Goal: Task Accomplishment & Management: Manage account settings

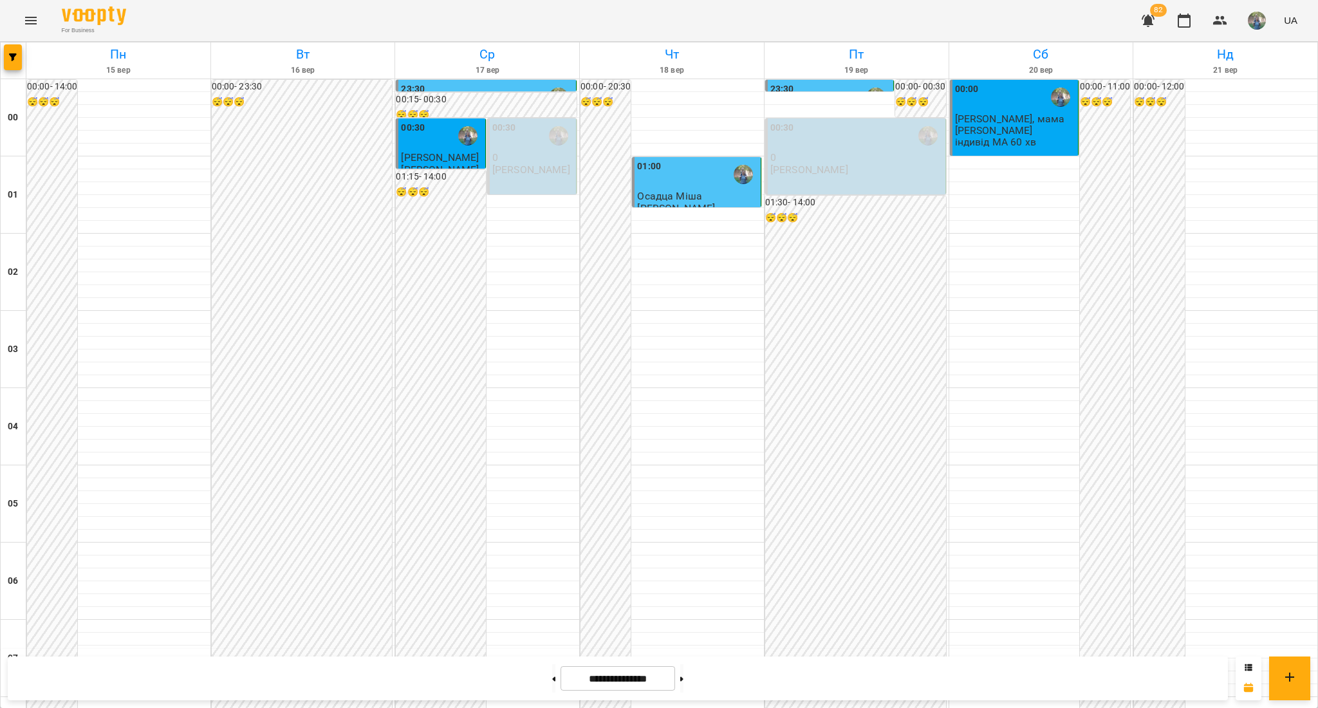
scroll to position [1110, 0]
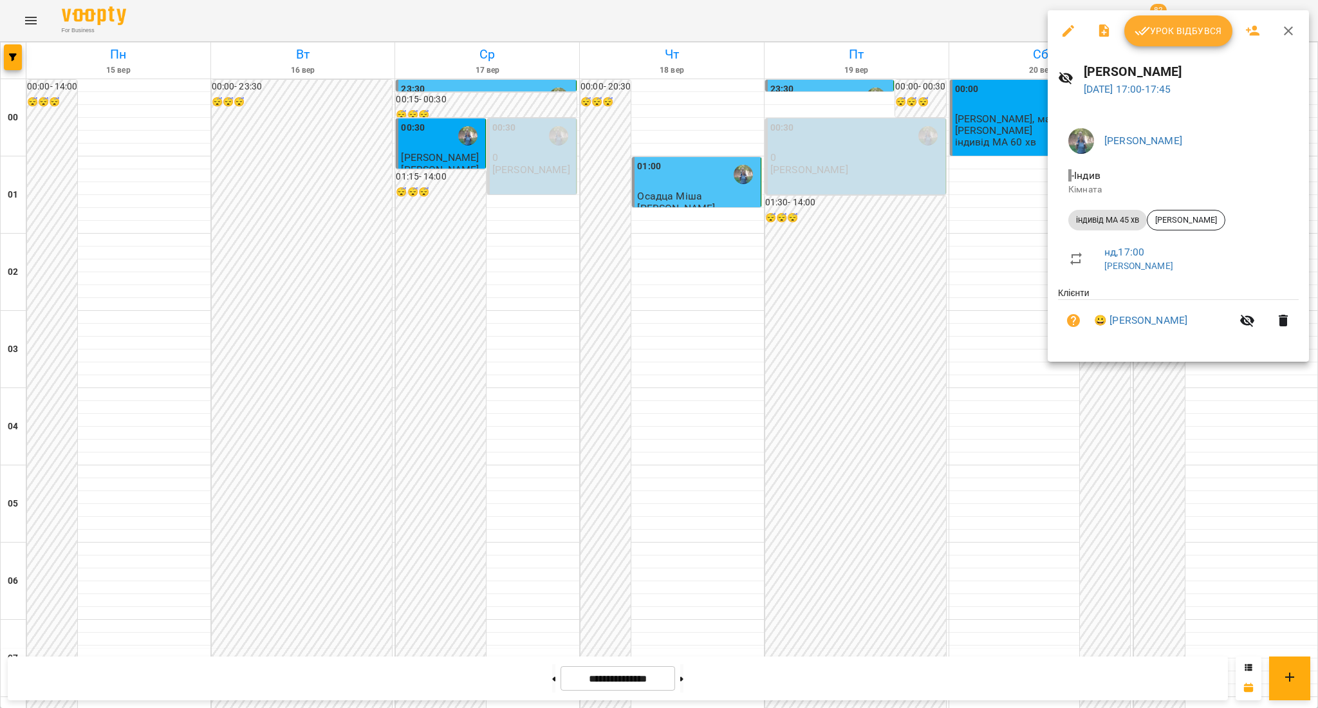
click at [1154, 331] on li "😀 [PERSON_NAME]" at bounding box center [1178, 320] width 241 height 41
click at [1153, 321] on link "😀 [PERSON_NAME]" at bounding box center [1140, 320] width 93 height 15
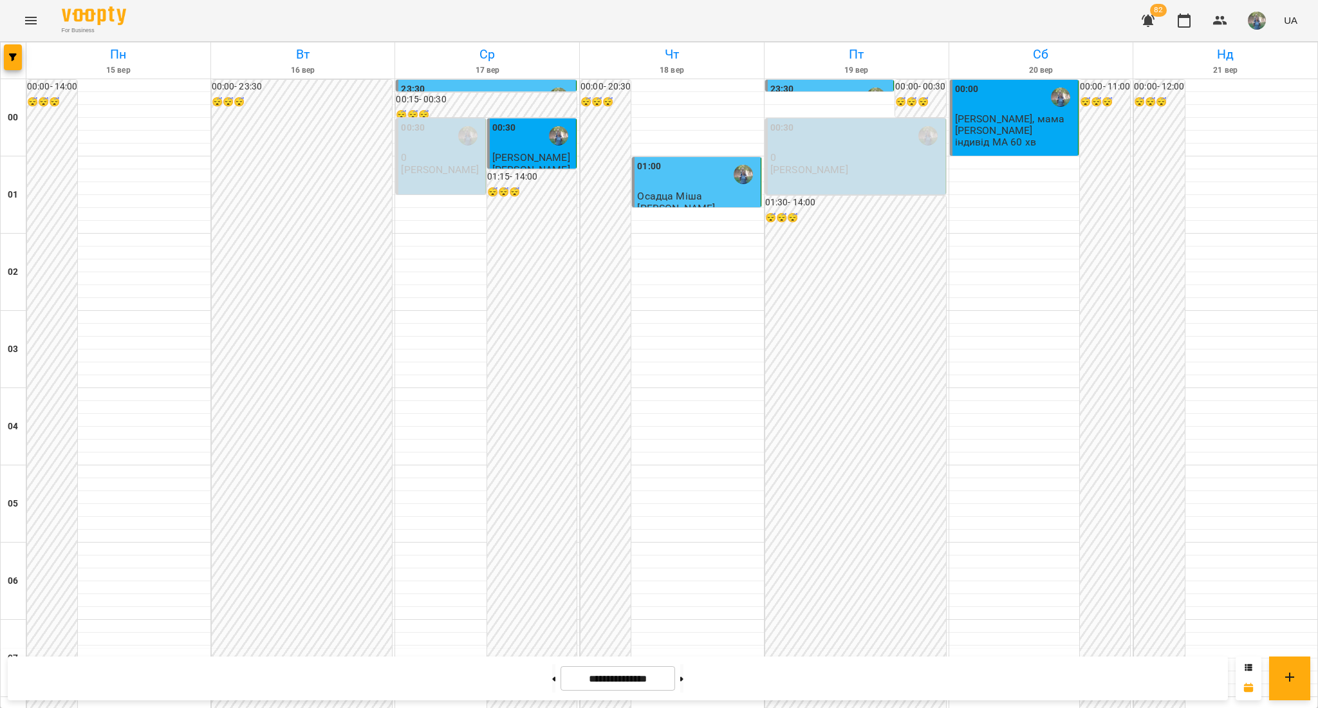
scroll to position [972, 0]
drag, startPoint x: 1251, startPoint y: 448, endPoint x: 1262, endPoint y: 460, distance: 15.9
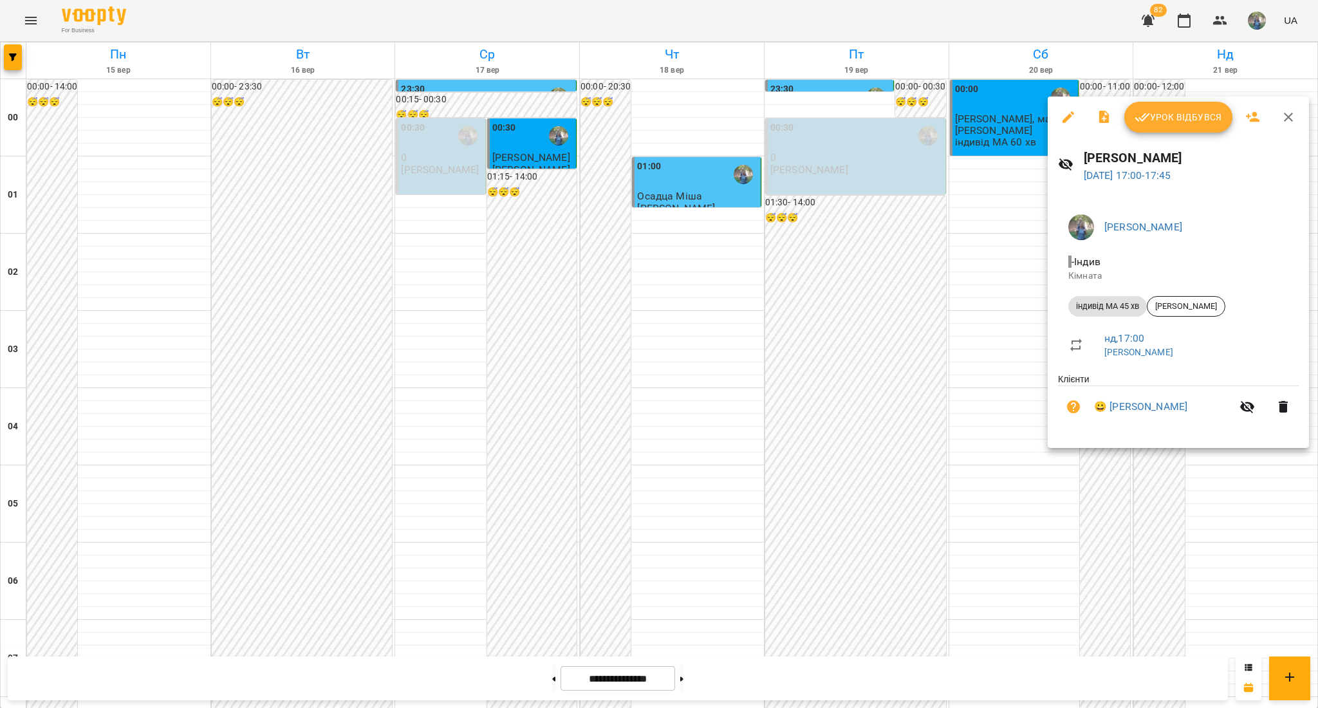
click at [1264, 456] on div at bounding box center [659, 354] width 1318 height 708
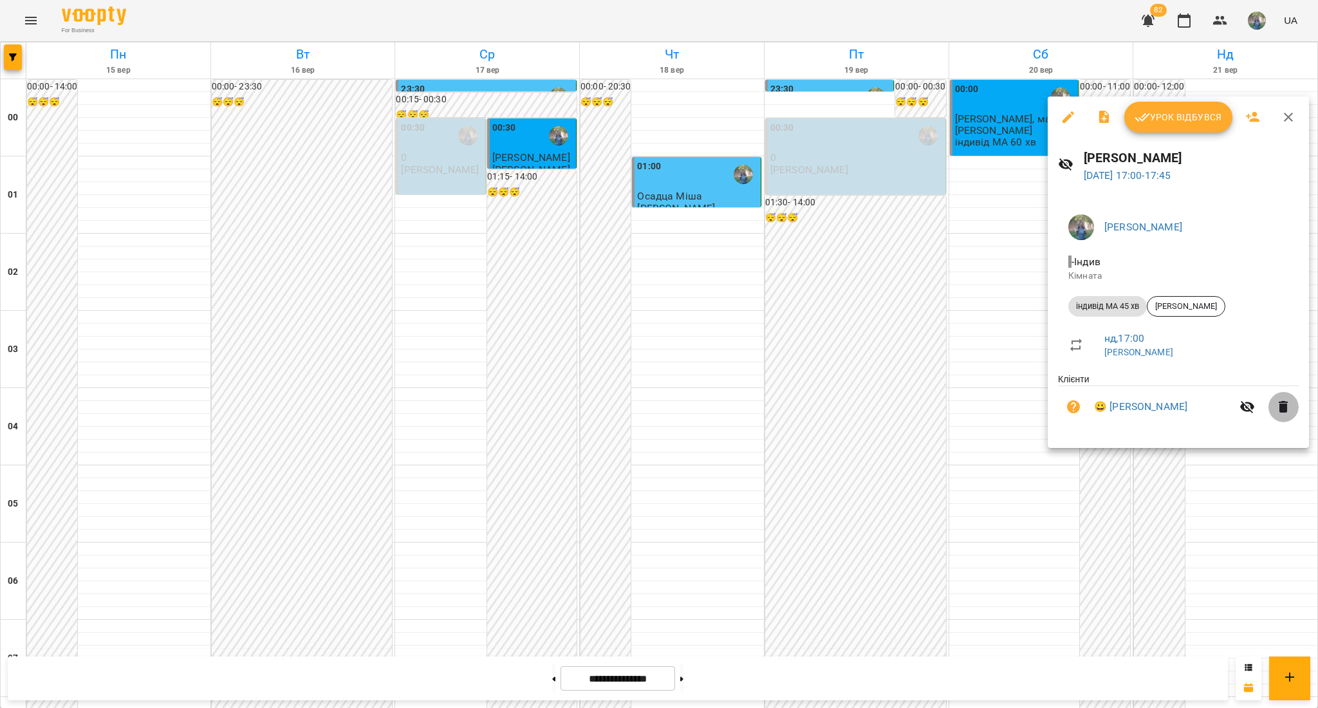
click at [1276, 413] on icon "button" at bounding box center [1283, 406] width 15 height 15
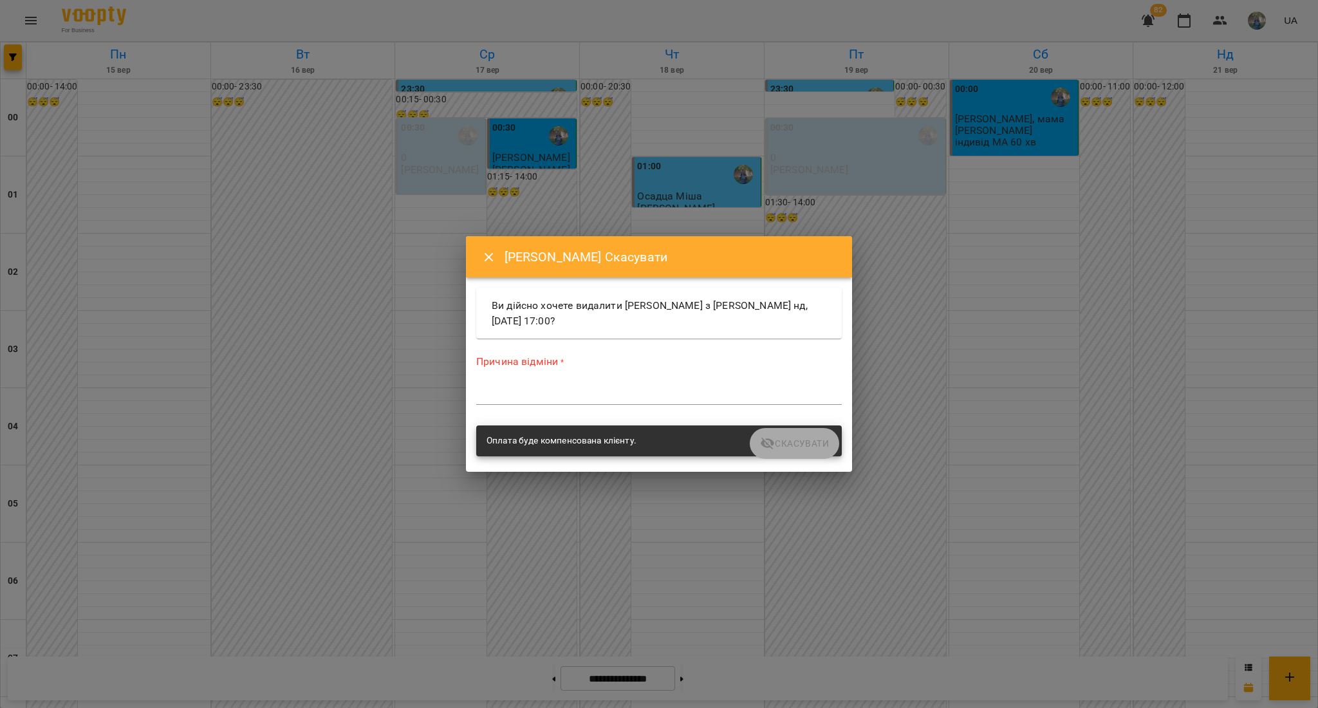
click at [611, 386] on div "*" at bounding box center [659, 394] width 366 height 21
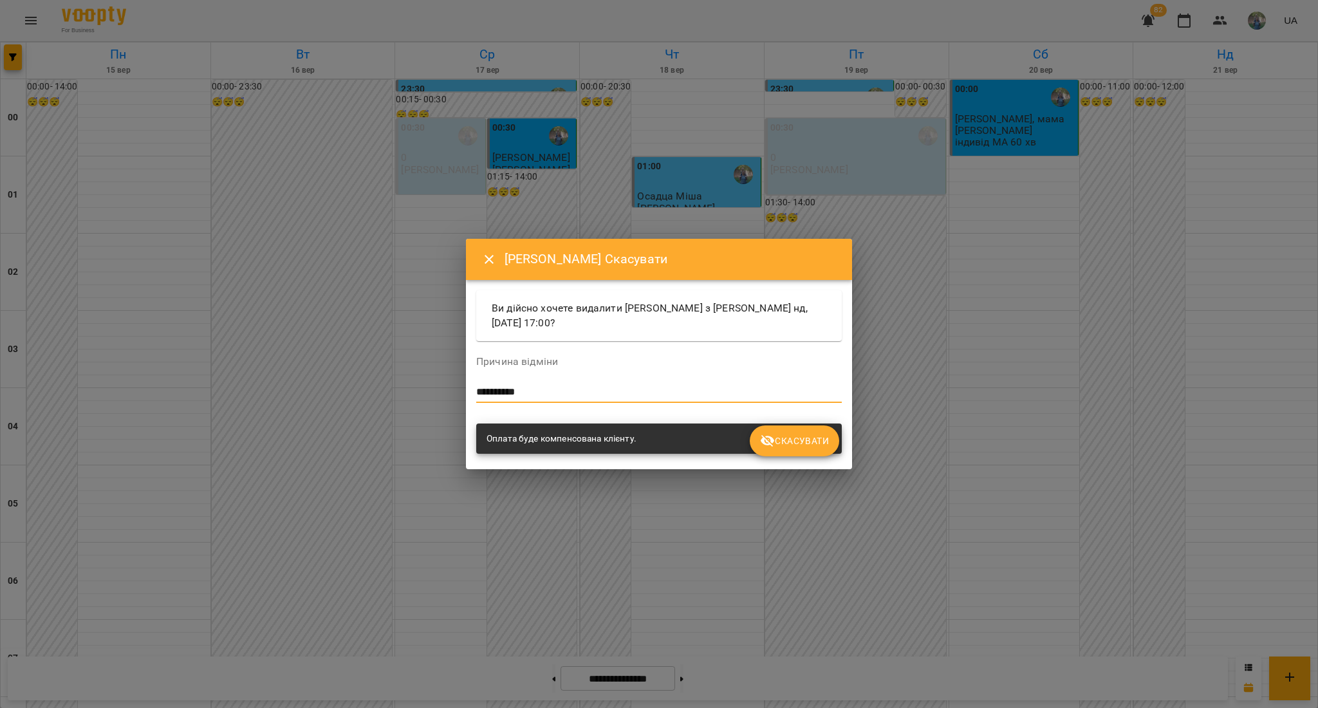
type textarea "**********"
click at [799, 443] on span "Скасувати" at bounding box center [794, 440] width 69 height 15
